Goal: Navigation & Orientation: Understand site structure

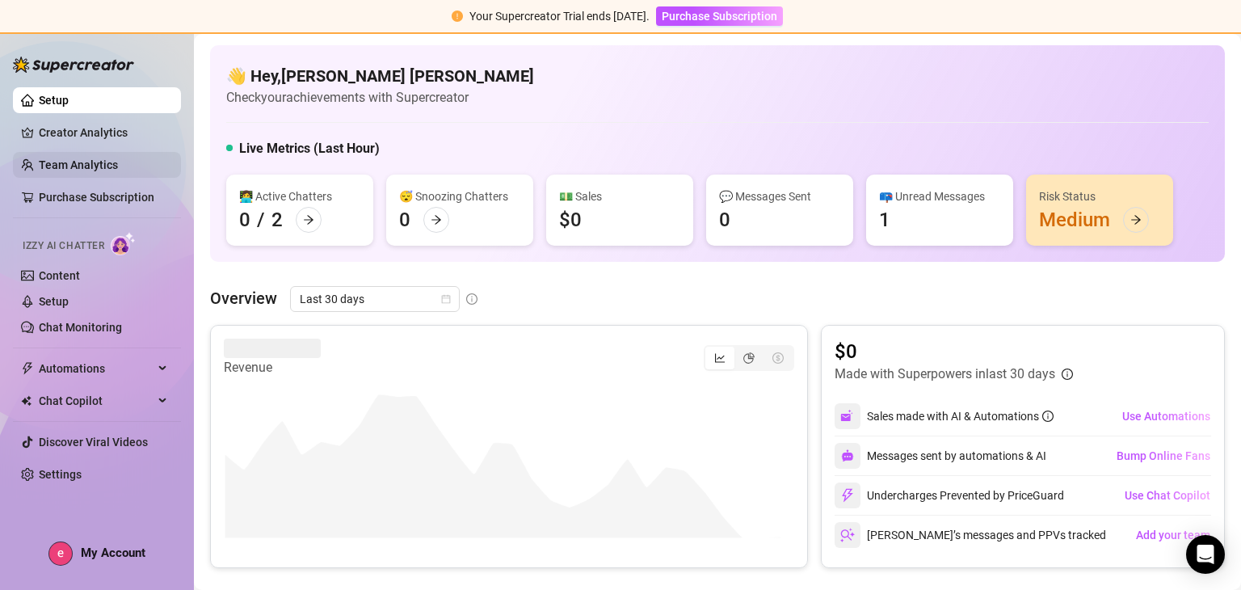
click at [61, 166] on link "Team Analytics" at bounding box center [78, 164] width 79 height 13
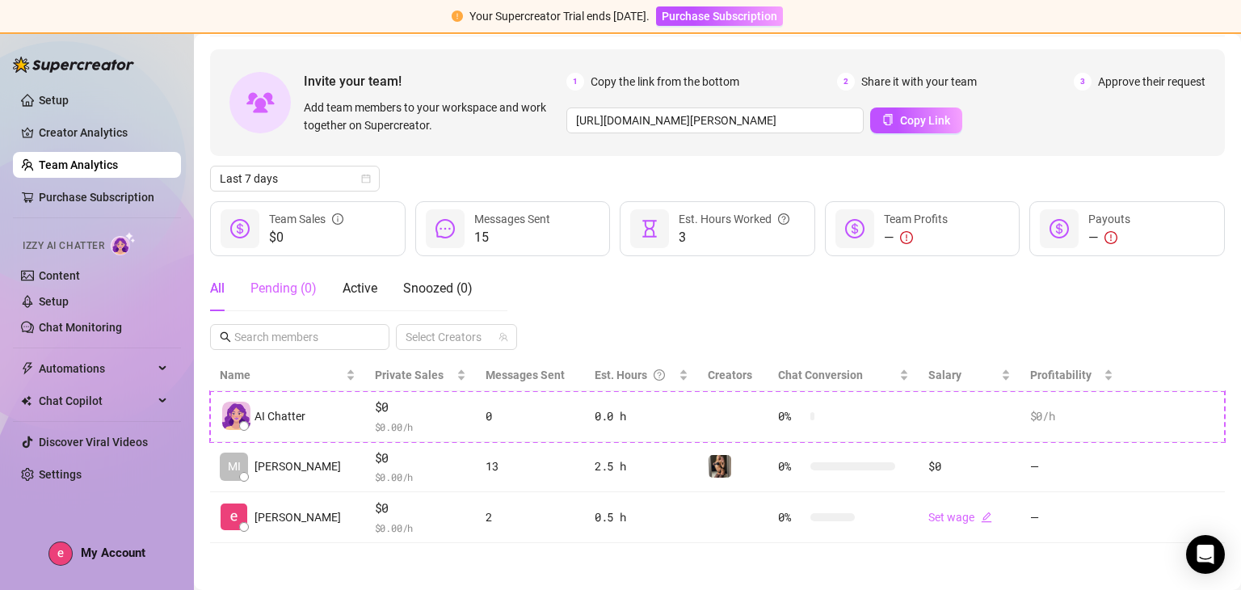
scroll to position [59, 0]
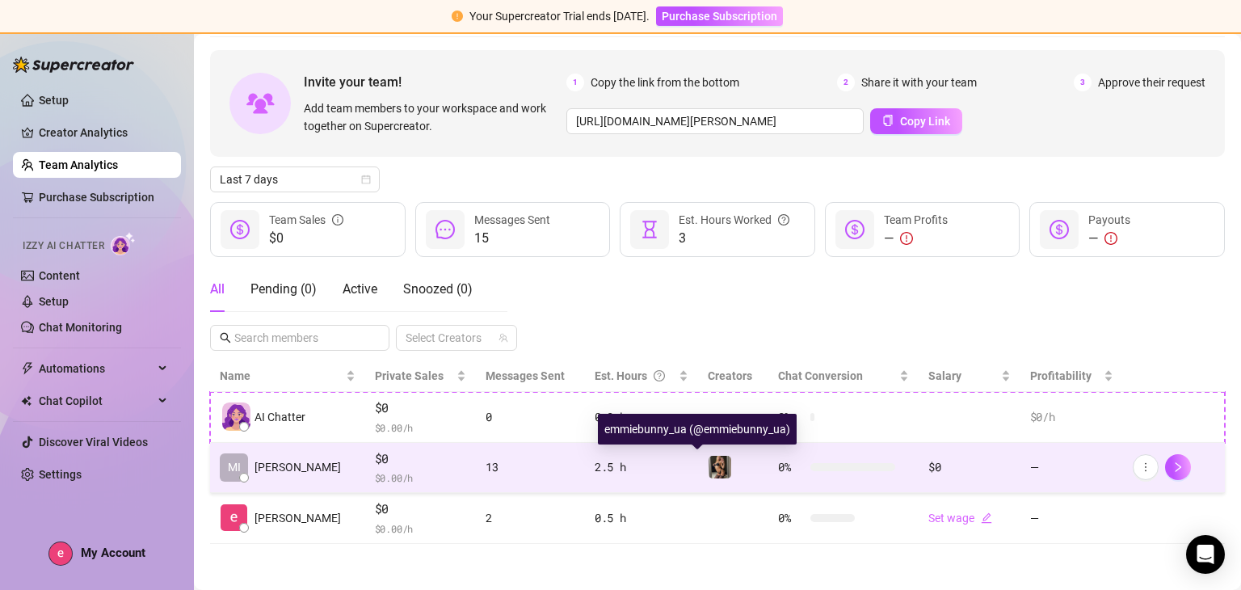
click at [709, 472] on img at bounding box center [720, 467] width 23 height 23
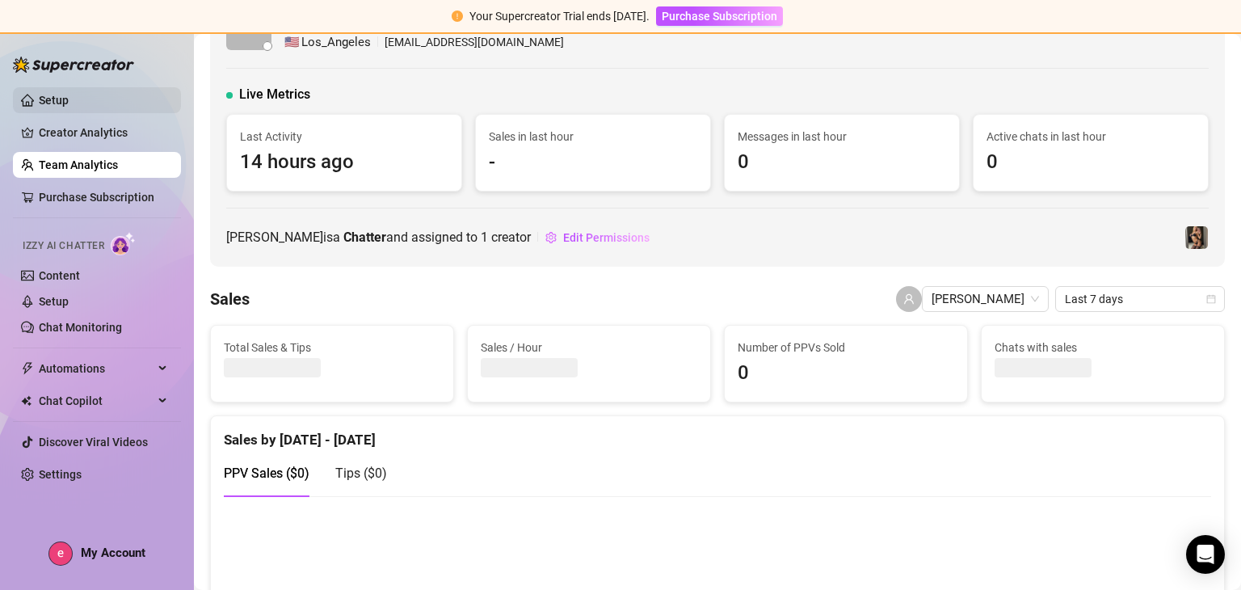
click at [55, 95] on link "Setup" at bounding box center [54, 100] width 30 height 13
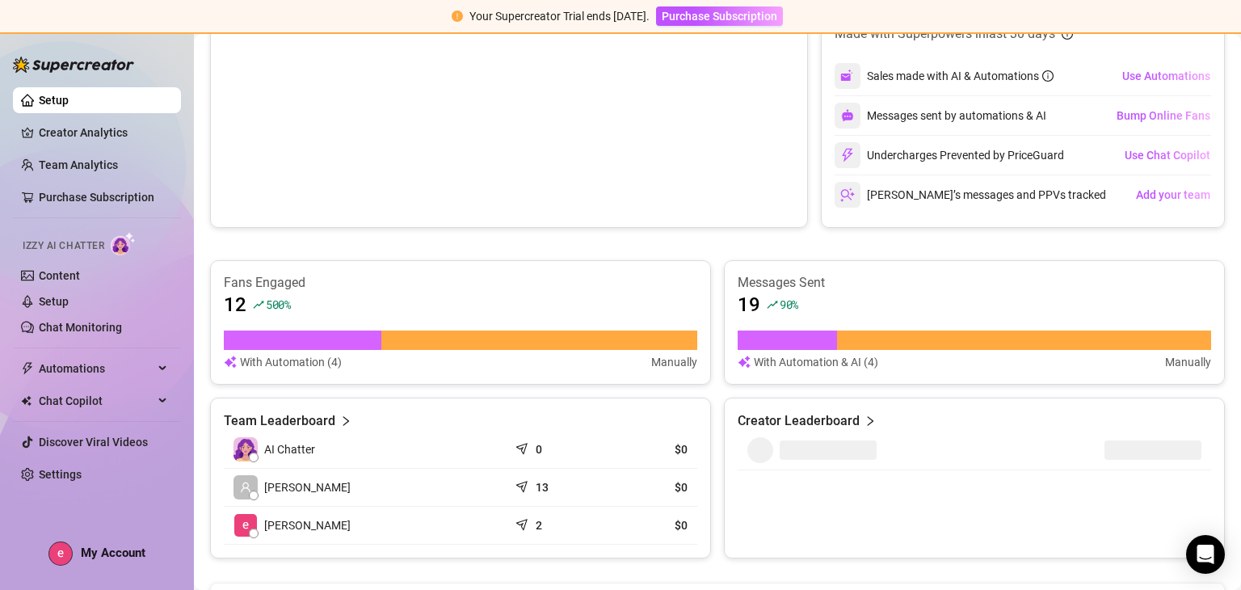
scroll to position [341, 0]
drag, startPoint x: 1000, startPoint y: 250, endPoint x: 936, endPoint y: 262, distance: 64.8
click at [936, 262] on div "Revenue $0 Made with Superpowers in last 30 days Sales made with AI & Automatio…" at bounding box center [717, 271] width 1015 height 574
